Goal: Task Accomplishment & Management: Complete application form

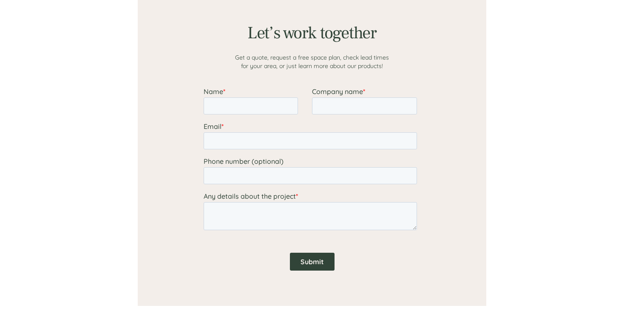
scroll to position [722, 0]
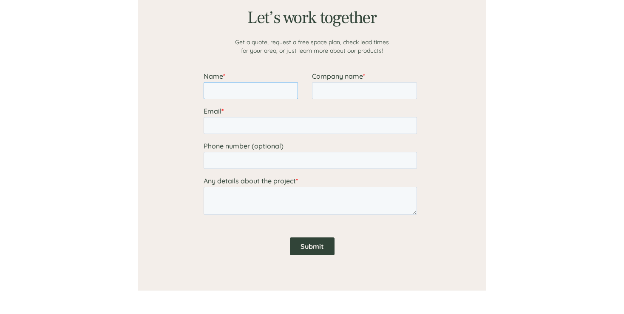
click at [250, 88] on input "Name *" at bounding box center [251, 90] width 94 height 17
type input "[PERSON_NAME]"
type input "NYC HEALTH & HOSPITALS"
type input "[PERSON_NAME][EMAIL_ADDRESS][DOMAIN_NAME]"
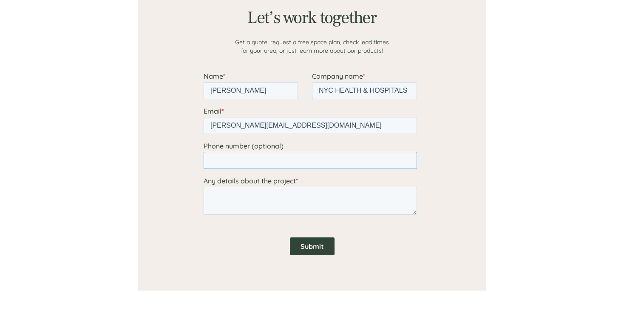
type input "16305473593"
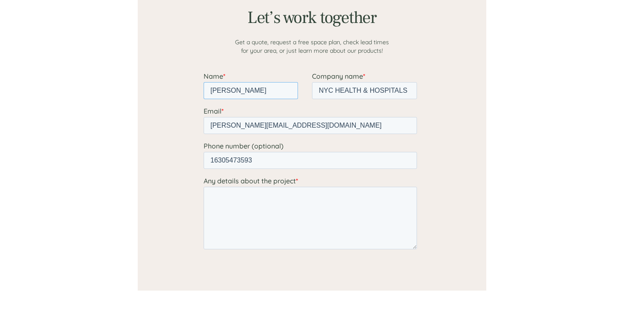
drag, startPoint x: 414, startPoint y: 212, endPoint x: 417, endPoint y: 247, distance: 35.8
click at [417, 247] on div "Any details about the project *" at bounding box center [312, 212] width 217 height 73
click at [264, 185] on div "Any details about the project *" at bounding box center [312, 213] width 217 height 74
click at [264, 194] on textarea "Any details about the project *" at bounding box center [310, 219] width 213 height 64
paste textarea "[PHONE_NUMBER]"
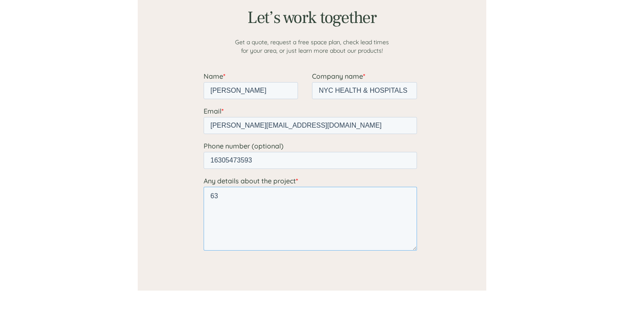
type textarea "6"
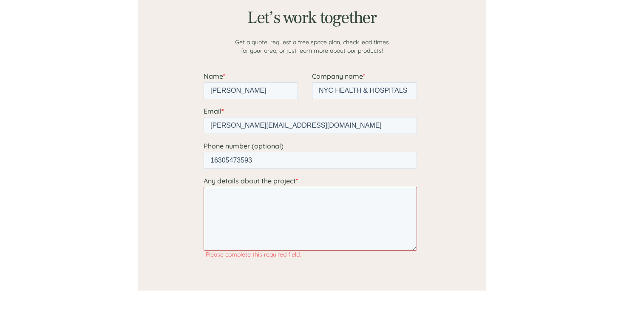
click at [243, 221] on textarea "Any details about the project *" at bounding box center [310, 219] width 213 height 64
paste textarea "Good-day Sales, we would like to know if your company can supply us with the Be…"
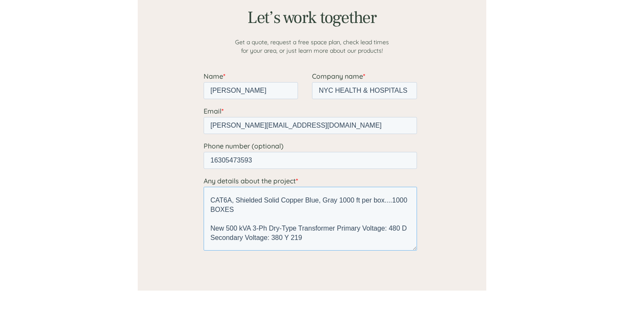
scroll to position [0, 0]
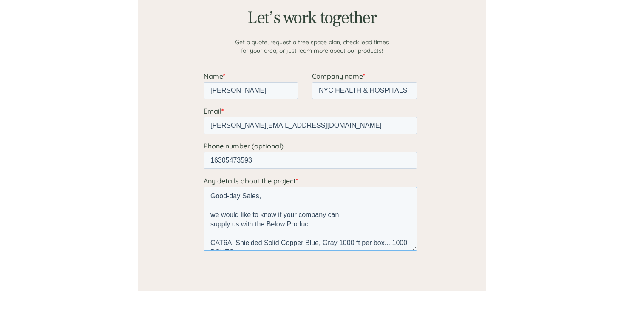
drag, startPoint x: 320, startPoint y: 227, endPoint x: 206, endPoint y: 241, distance: 115.1
click at [206, 241] on textarea "Good-day Sales, we would like to know if your company can supply us with the Be…" at bounding box center [310, 219] width 213 height 64
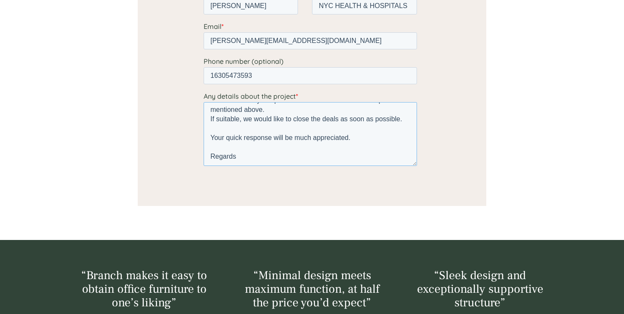
scroll to position [814, 0]
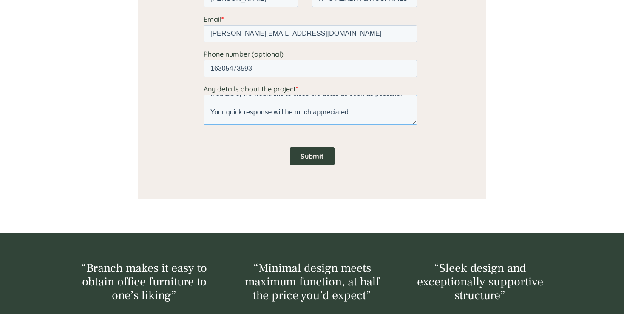
drag, startPoint x: 415, startPoint y: 157, endPoint x: 408, endPoint y: 123, distance: 34.6
click at [408, 123] on textarea "Good-day Sales, we would like to know if your company can supply us with the Be…" at bounding box center [310, 110] width 213 height 30
type textarea "Good-day Sales, we would like to know if your company can supply us with the Be…"
click at [312, 154] on input "Submit" at bounding box center [312, 156] width 45 height 18
click at [309, 153] on input "Submit" at bounding box center [312, 156] width 45 height 18
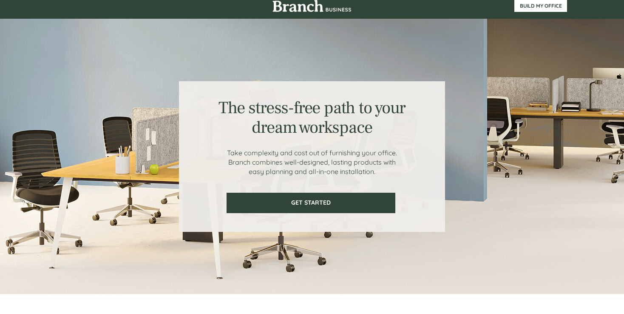
scroll to position [0, 0]
